Goal: Task Accomplishment & Management: Manage account settings

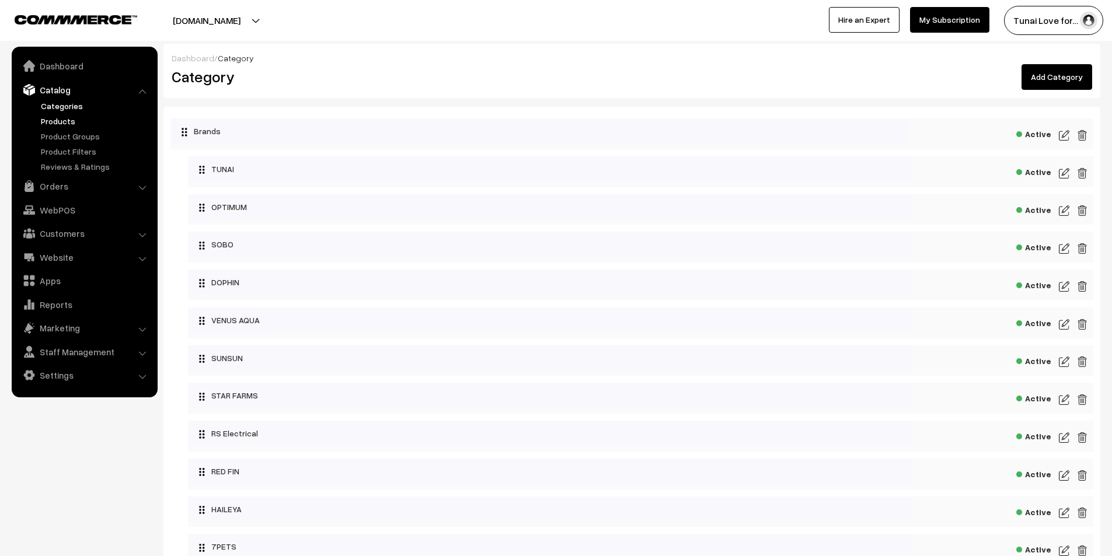
click at [65, 117] on link "Products" at bounding box center [96, 121] width 116 height 12
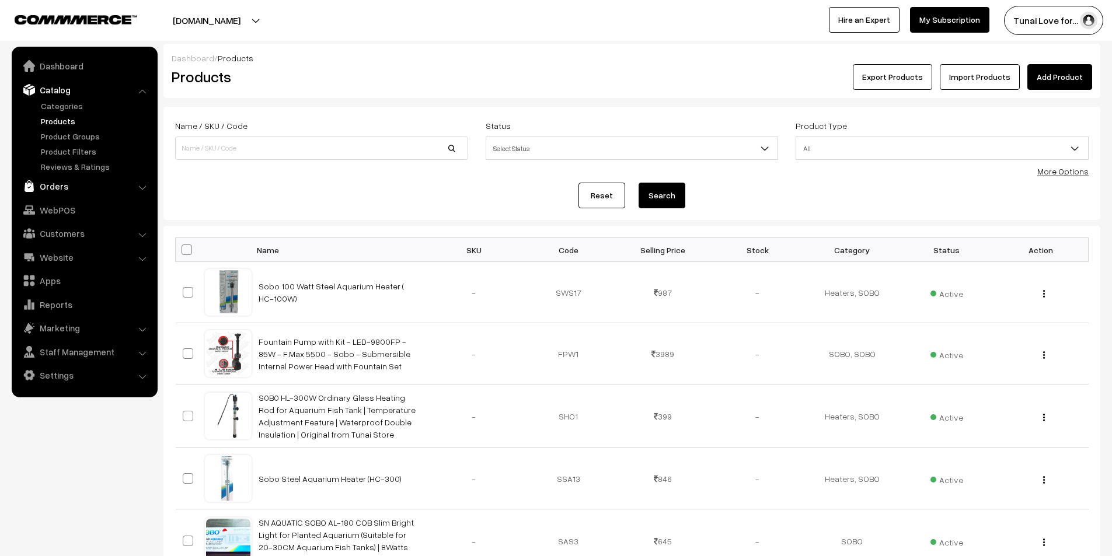
click at [54, 186] on link "Orders" at bounding box center [84, 186] width 139 height 21
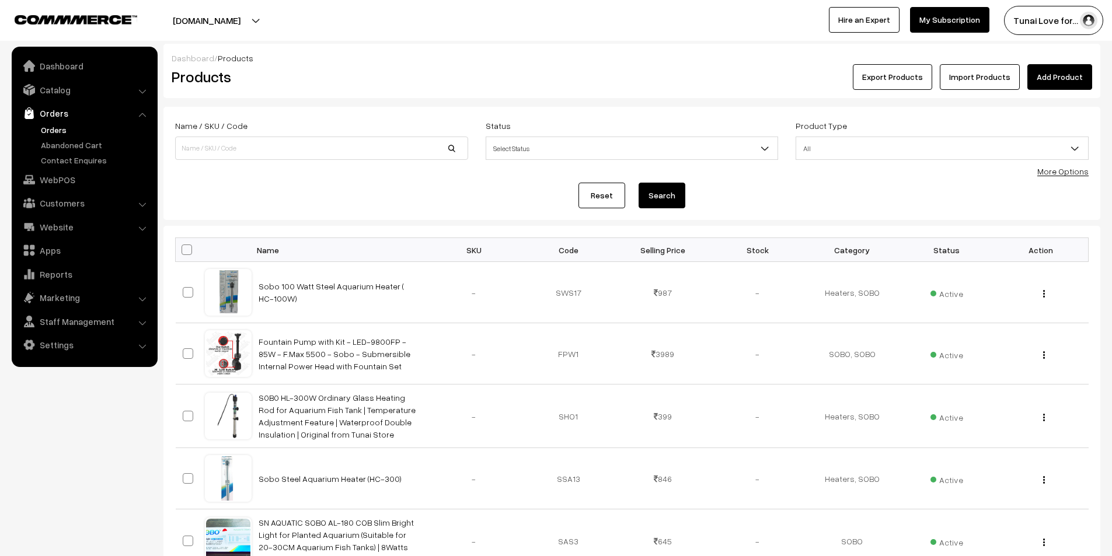
click at [54, 129] on link "Orders" at bounding box center [96, 130] width 116 height 12
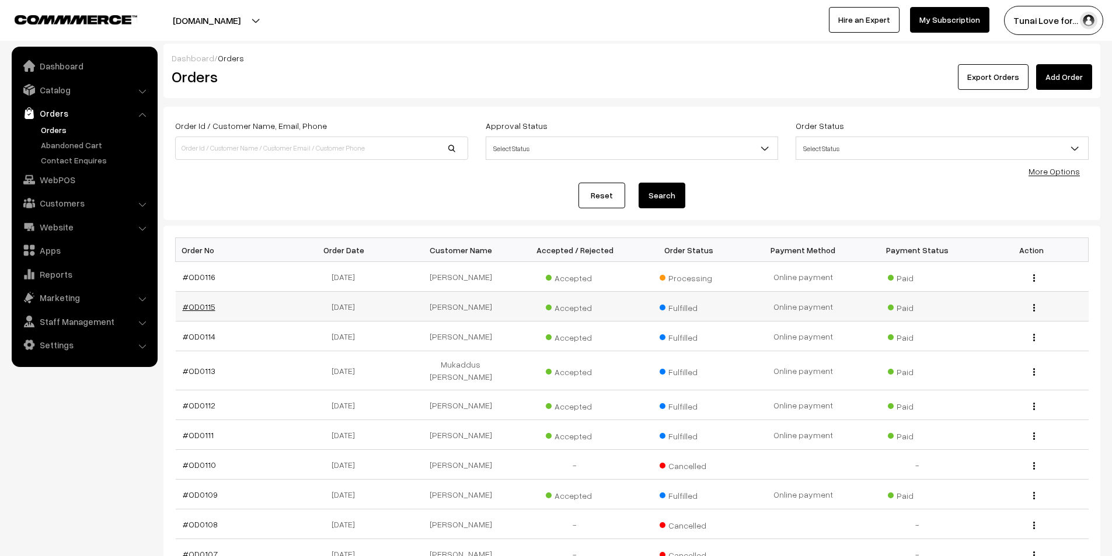
click at [209, 308] on link "#OD0115" at bounding box center [199, 307] width 33 height 10
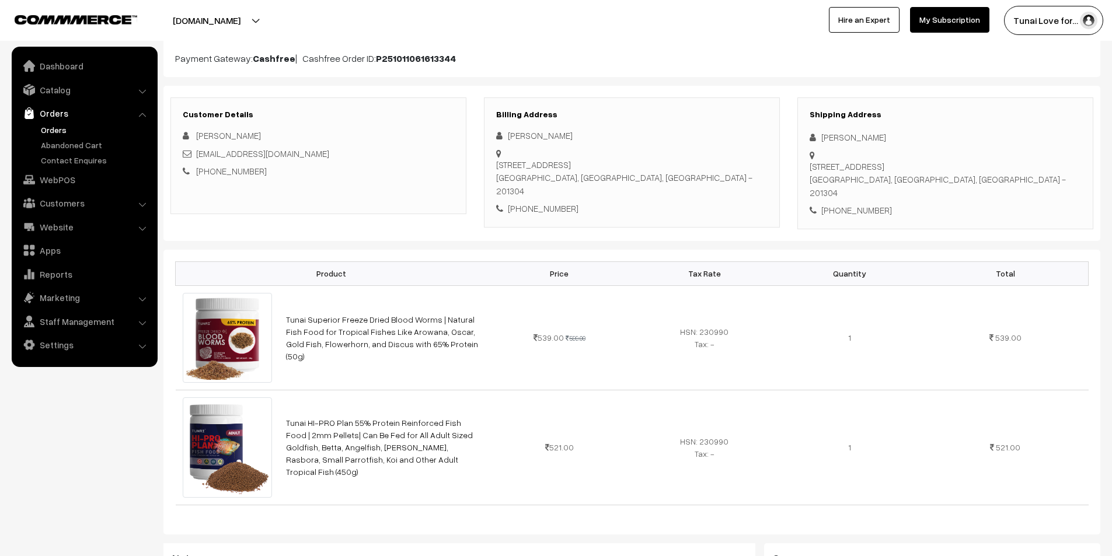
scroll to position [175, 0]
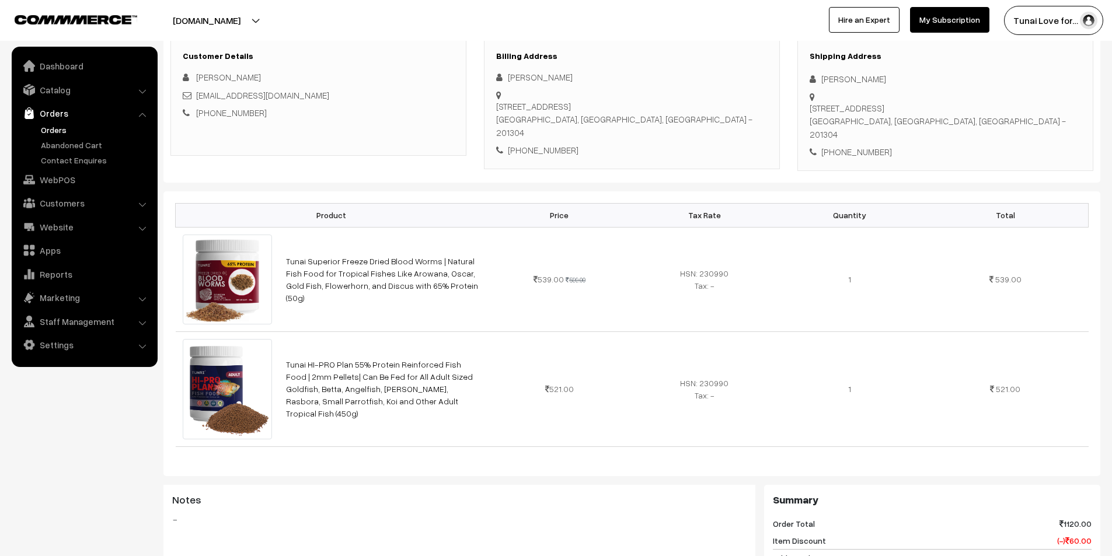
click at [60, 128] on link "Orders" at bounding box center [96, 130] width 116 height 12
